Goal: Navigation & Orientation: Find specific page/section

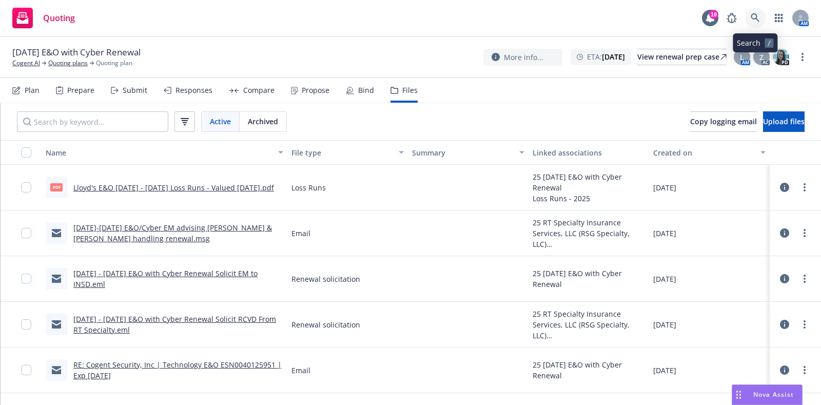
click at [755, 27] on link at bounding box center [755, 18] width 21 height 21
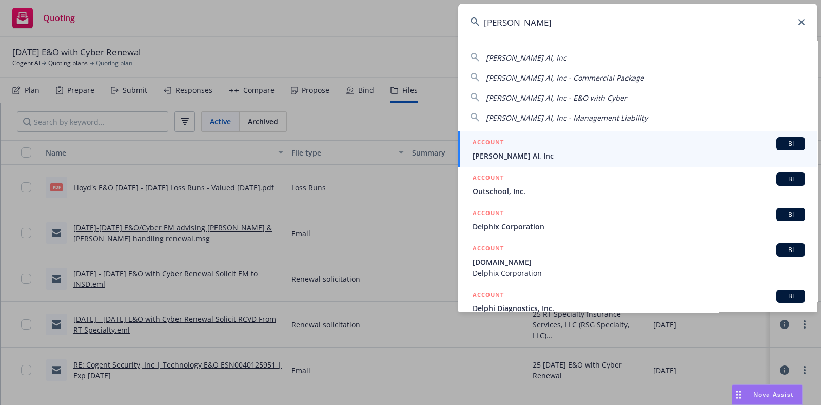
type input "[PERSON_NAME]"
click at [492, 149] on h5 "ACCOUNT" at bounding box center [488, 143] width 31 height 12
